Goal: Task Accomplishment & Management: Manage account settings

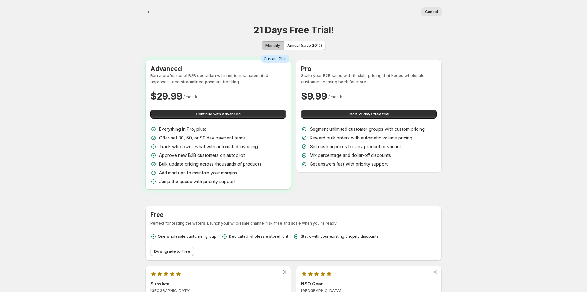
click at [183, 174] on span "Add markups to maintain your margins" at bounding box center [198, 172] width 78 height 5
copy div "Add markups to maintain your margins"
click at [316, 43] on span "Annual (save 20%)" at bounding box center [304, 45] width 35 height 5
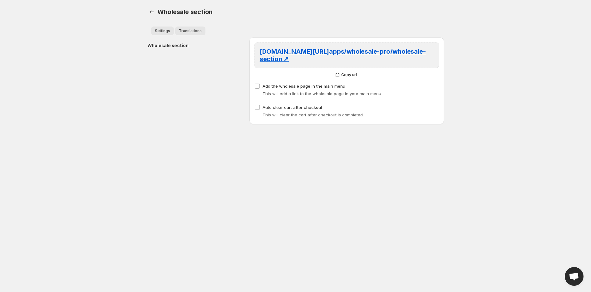
click at [186, 28] on button "Translations" at bounding box center [190, 31] width 30 height 9
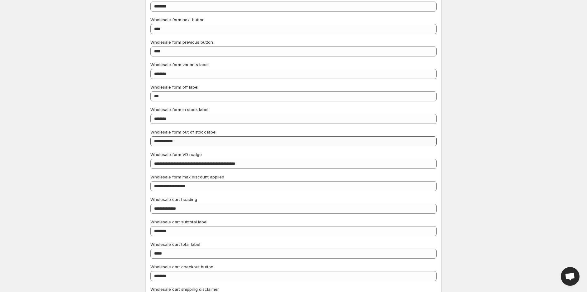
scroll to position [210, 0]
